Goal: Transaction & Acquisition: Purchase product/service

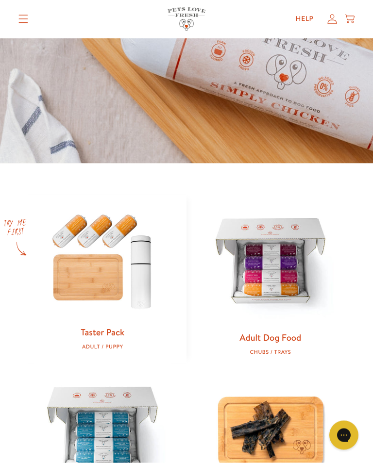
scroll to position [232, 0]
click at [279, 269] on img at bounding box center [270, 262] width 137 height 137
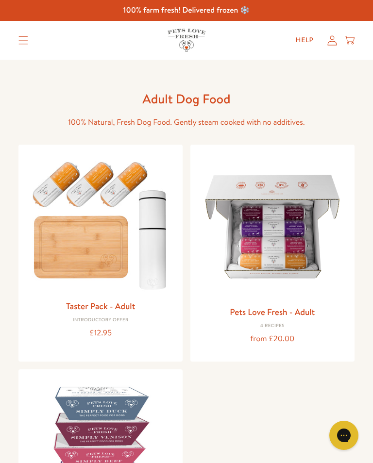
click at [283, 241] on img at bounding box center [272, 226] width 148 height 148
click at [289, 196] on img at bounding box center [272, 226] width 148 height 148
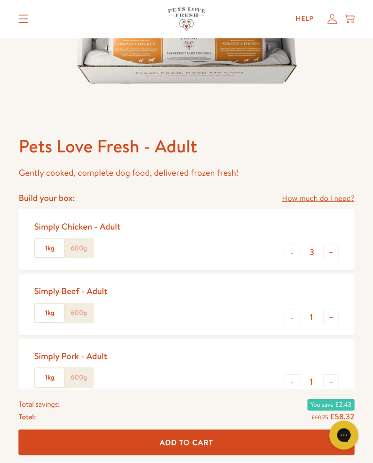
scroll to position [260, 0]
click at [293, 314] on button "-" at bounding box center [292, 317] width 16 height 16
type input "0"
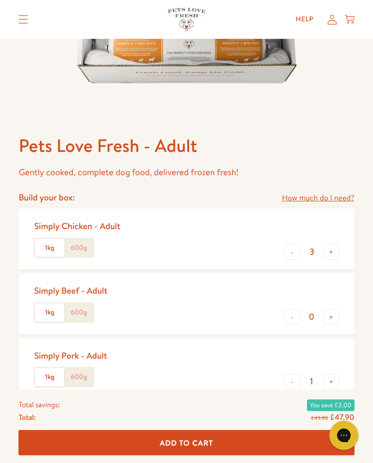
click at [297, 377] on button "-" at bounding box center [292, 382] width 16 height 16
type input "0"
click at [334, 200] on link "How much do I need?" at bounding box center [317, 198] width 72 height 13
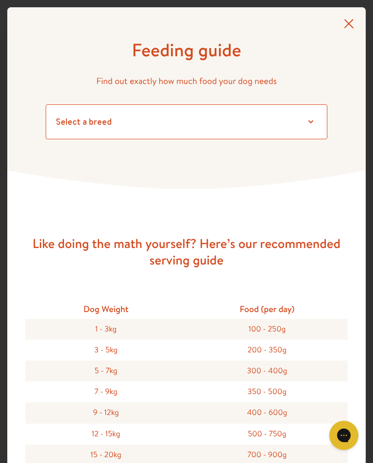
click at [307, 118] on select "Select a breed Affenpinscher Afghan hound Airedale terrier Akita Alaskan Malamu…" at bounding box center [186, 121] width 281 height 35
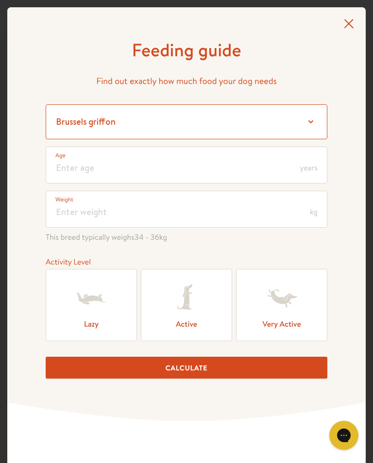
click at [310, 116] on select "Select a breed Affenpinscher Afghan hound Airedale terrier Akita Alaskan Malamu…" at bounding box center [186, 121] width 281 height 35
click at [309, 115] on select "Select a breed Affenpinscher Afghan hound Airedale terrier Akita Alaskan Malamu…" at bounding box center [186, 121] width 281 height 35
select select "30"
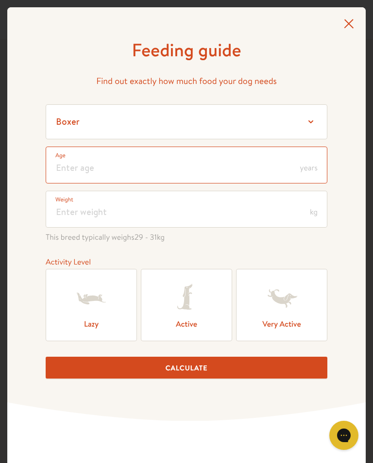
click at [302, 161] on input "number" at bounding box center [186, 165] width 281 height 37
type input "5"
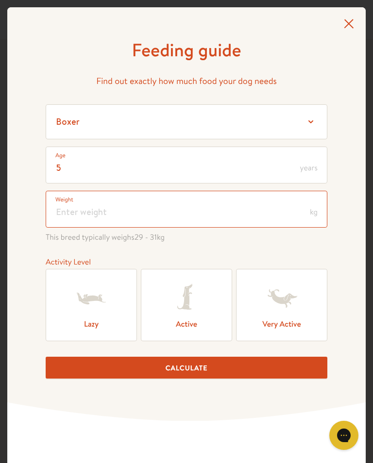
click at [308, 208] on input "number" at bounding box center [186, 209] width 281 height 37
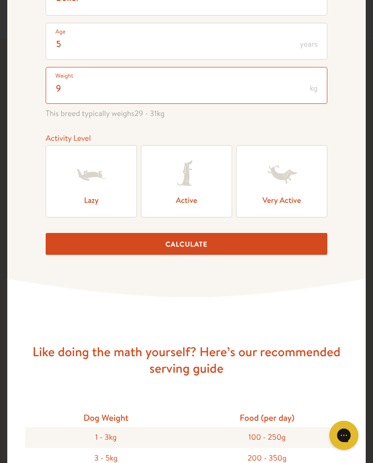
scroll to position [125, 0]
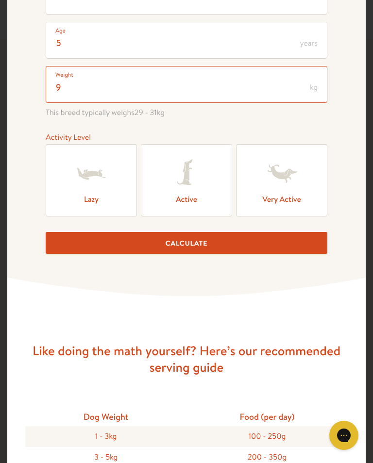
type input "9"
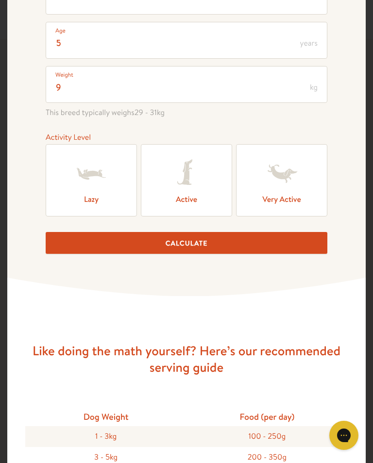
click at [195, 180] on icon at bounding box center [186, 173] width 39 height 39
click at [0, 0] on input "Active" at bounding box center [0, 0] width 0 height 0
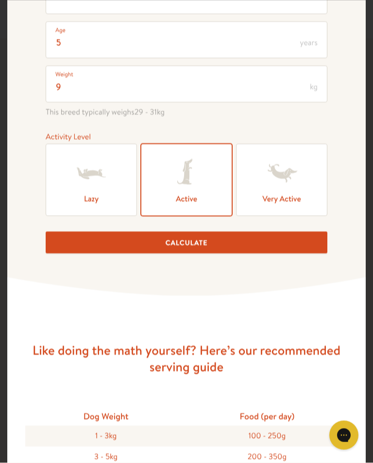
click at [200, 241] on button "Calculate" at bounding box center [186, 243] width 281 height 22
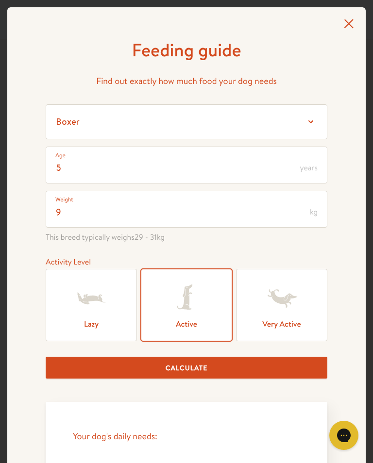
scroll to position [0, 0]
click at [341, 18] on div "Feeding guide Find out exactly how much food your dog needs Select a breed Affe…" at bounding box center [186, 405] width 358 height 796
click at [350, 22] on icon at bounding box center [348, 23] width 10 height 9
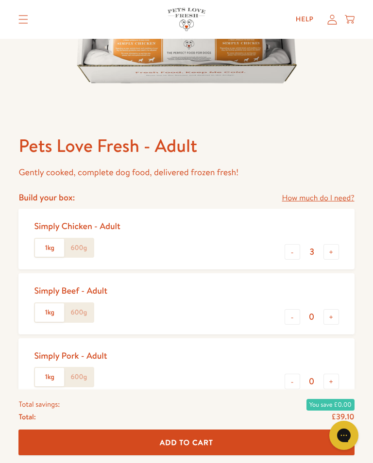
click at [298, 247] on button "-" at bounding box center [292, 252] width 16 height 16
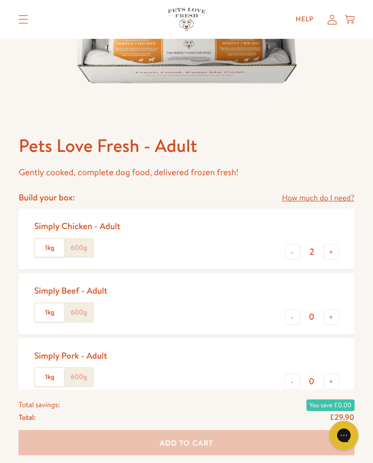
click at [293, 251] on button "-" at bounding box center [292, 252] width 16 height 16
click at [336, 250] on button "+" at bounding box center [331, 252] width 16 height 16
click at [334, 249] on button "+" at bounding box center [331, 252] width 16 height 16
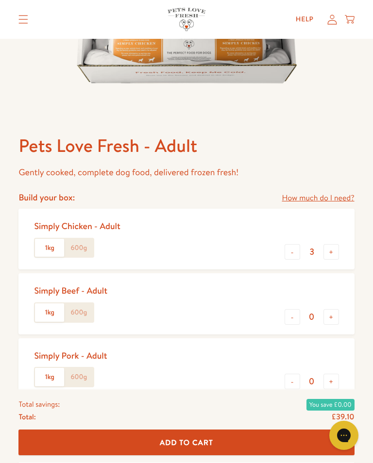
click at [336, 248] on button "+" at bounding box center [331, 252] width 16 height 16
click at [337, 248] on button "+" at bounding box center [331, 252] width 16 height 16
type input "5"
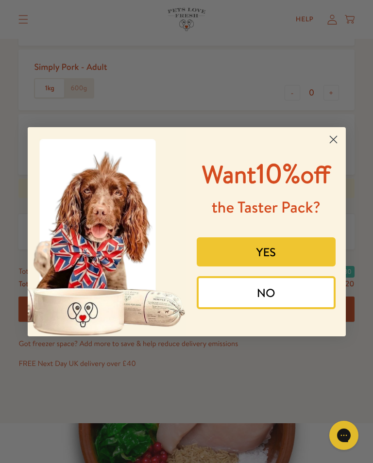
scroll to position [549, 0]
click at [340, 133] on circle "Close dialog" at bounding box center [333, 139] width 16 height 16
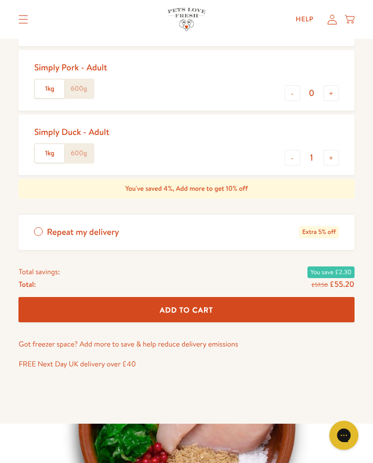
click at [298, 156] on button "-" at bounding box center [292, 158] width 16 height 16
type input "0"
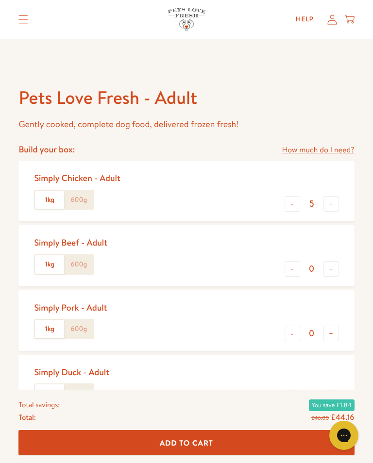
scroll to position [308, 0]
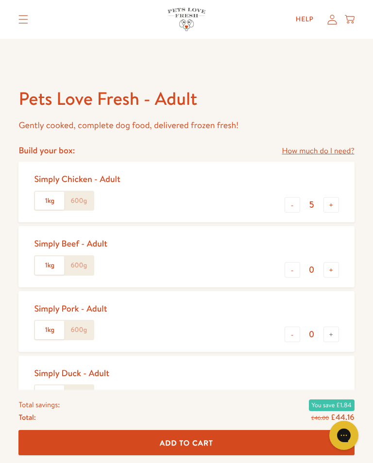
click at [337, 207] on button "+" at bounding box center [331, 205] width 16 height 16
type input "6"
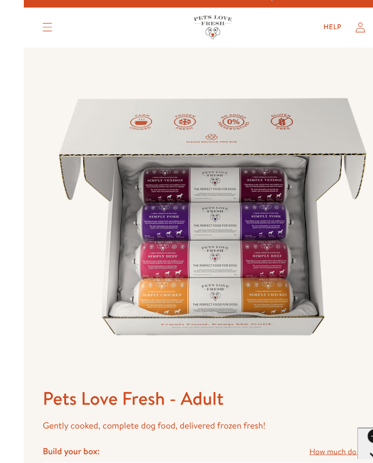
scroll to position [16, 0]
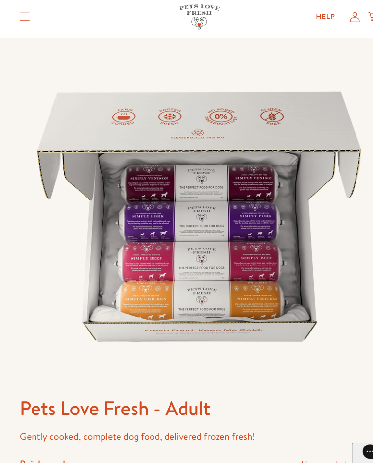
click at [215, 182] on img at bounding box center [185, 210] width 335 height 335
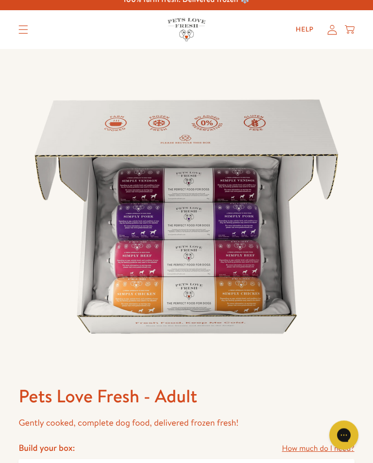
scroll to position [0, 0]
